Goal: Find specific page/section: Find specific page/section

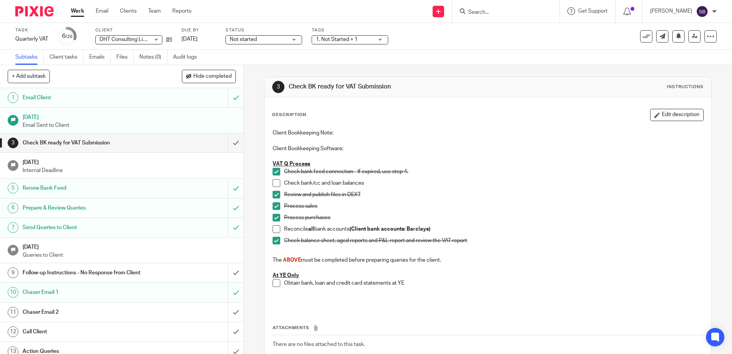
scroll to position [115, 0]
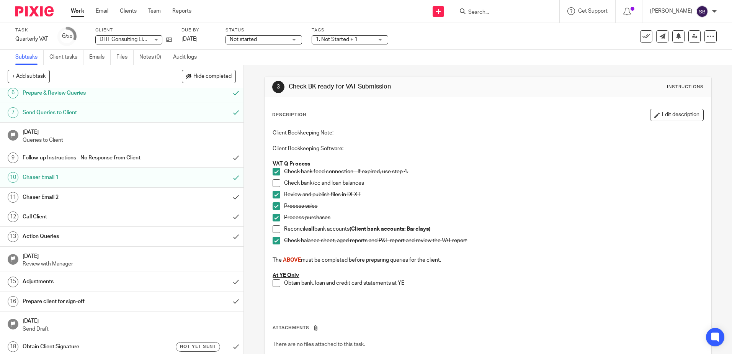
click at [491, 10] on input "Search" at bounding box center [501, 12] width 69 height 7
click at [81, 11] on link "Work" at bounding box center [77, 11] width 13 height 8
click at [501, 11] on input "Search" at bounding box center [501, 12] width 69 height 7
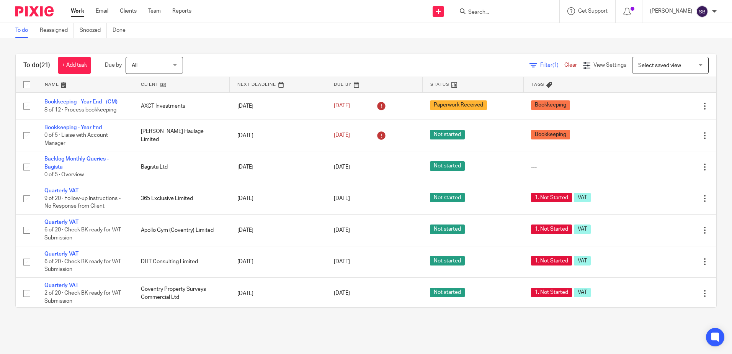
click at [493, 11] on input "Search" at bounding box center [501, 12] width 69 height 7
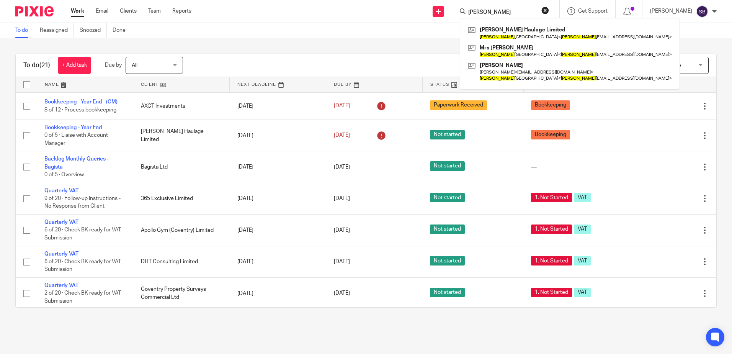
type input "onkar"
drag, startPoint x: 509, startPoint y: 10, endPoint x: 442, endPoint y: 28, distance: 68.9
click at [444, 28] on body "Work Email Clients Team Reports Work Email Clients Team Reports Settings Send n…" at bounding box center [366, 177] width 732 height 354
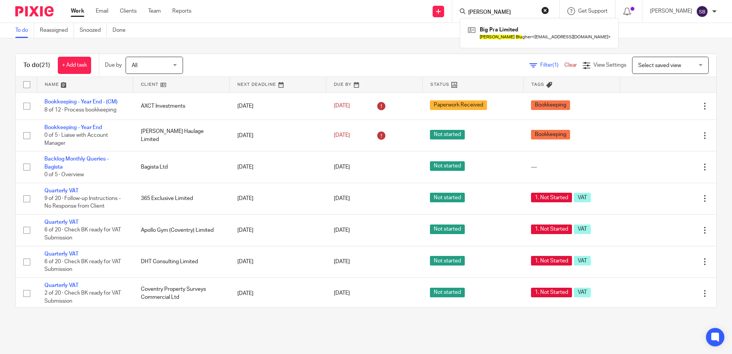
type input "harry blu"
drag, startPoint x: 523, startPoint y: 12, endPoint x: 439, endPoint y: 18, distance: 84.4
click at [439, 18] on div "Send new email Create task Add client Request signature harry blu Big Pra Limit…" at bounding box center [467, 11] width 529 height 23
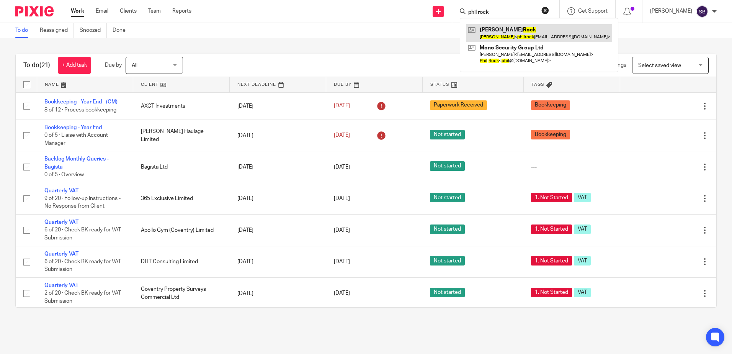
type input "phil rock"
click at [505, 33] on link at bounding box center [539, 33] width 146 height 18
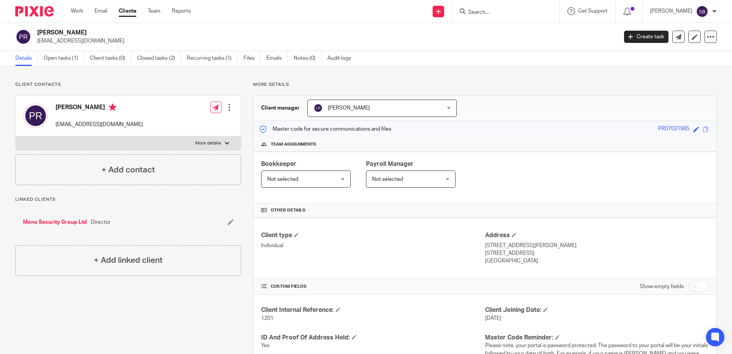
click at [504, 14] on input "Search" at bounding box center [501, 12] width 69 height 7
click at [507, 13] on input "Search" at bounding box center [501, 12] width 69 height 7
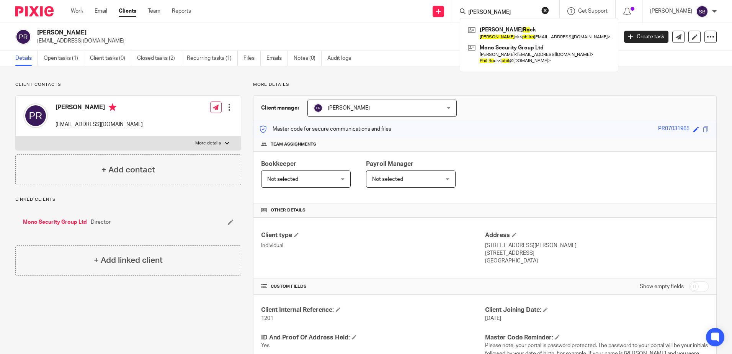
type input "[PERSON_NAME]"
click at [549, 10] on button "reset" at bounding box center [545, 11] width 8 height 8
